Goal: Task Accomplishment & Management: Complete application form

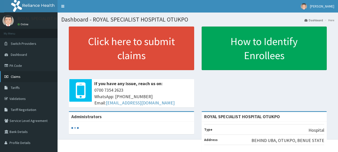
click at [18, 76] on span "Claims" at bounding box center [16, 76] width 10 height 5
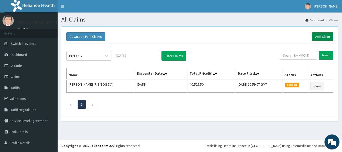
click at [319, 38] on link "Add Claim" at bounding box center [322, 36] width 21 height 9
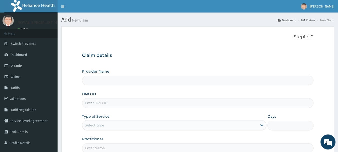
type input "ROYAL SPECIALIST HOSPITAL OTUKPO"
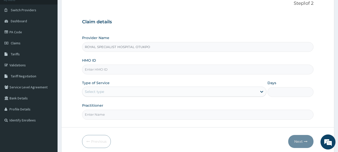
scroll to position [54, 0]
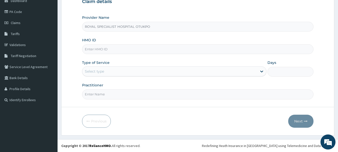
click at [148, 49] on input "HMO ID" at bounding box center [198, 49] width 232 height 10
type input "WTC/10001/A"
click at [134, 63] on div "Type of Service Select type" at bounding box center [174, 68] width 185 height 17
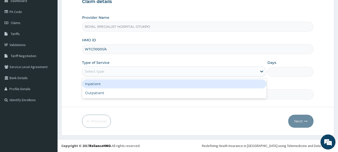
click at [132, 70] on div "Select type" at bounding box center [169, 71] width 175 height 8
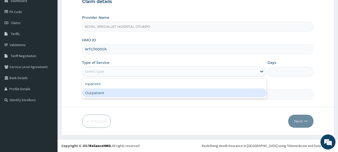
click at [123, 92] on div "Outpatient" at bounding box center [174, 92] width 185 height 9
type input "1"
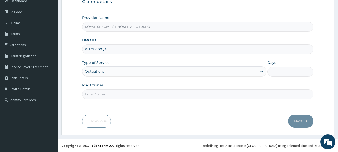
click at [123, 93] on input "Practitioner" at bounding box center [198, 94] width 232 height 10
type input "DR. ADINI"
click at [302, 120] on button "Next" at bounding box center [301, 121] width 25 height 13
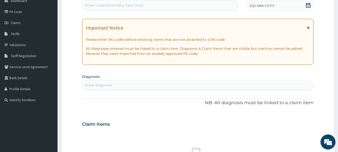
click at [192, 3] on div "Enter Code(Secondary Care Only)" at bounding box center [160, 5] width 156 height 8
type input "PA/7816FD"
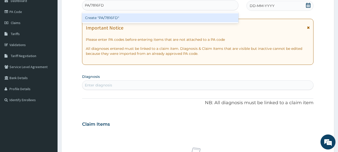
click at [194, 17] on div "Create "PA/7816FD"" at bounding box center [160, 17] width 157 height 9
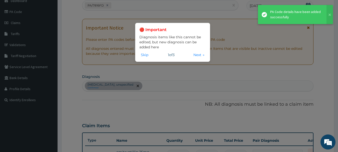
scroll to position [151, 0]
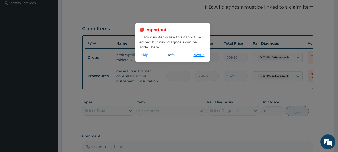
click at [197, 55] on button "Next →" at bounding box center [199, 55] width 14 height 6
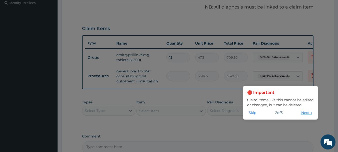
click at [306, 112] on button "Next →" at bounding box center [307, 113] width 14 height 6
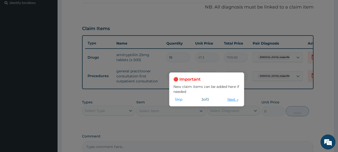
click at [231, 99] on button "Next →" at bounding box center [233, 100] width 14 height 6
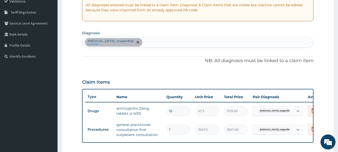
scroll to position [74, 0]
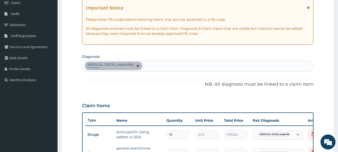
click at [164, 64] on div "Mood disorders, unspecified confirmed" at bounding box center [197, 66] width 231 height 11
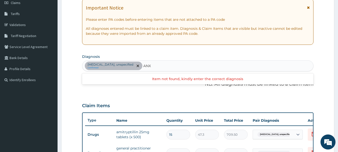
click at [147, 83] on div "Item not found, kindly enter the correct diagnosis" at bounding box center [198, 78] width 232 height 9
type input "ANX"
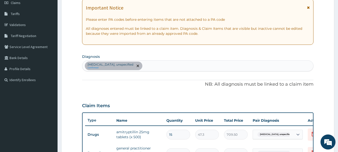
click at [151, 97] on div "PA Code / Prescription Code PA/7816FD Encounter Date 14-10-2025 Important Notic…" at bounding box center [198, 102] width 232 height 257
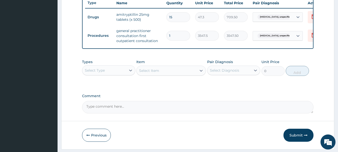
scroll to position [209, 0]
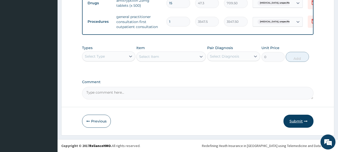
click at [296, 121] on button "Submit" at bounding box center [299, 121] width 30 height 13
